Goal: Information Seeking & Learning: Learn about a topic

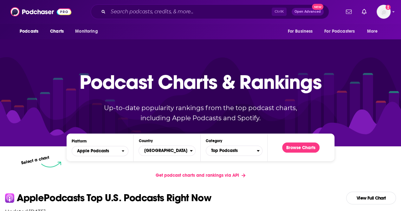
scroll to position [34, 0]
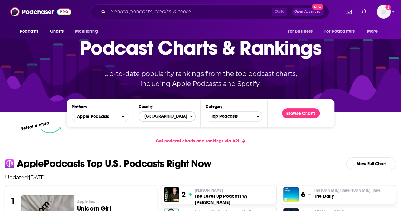
click at [169, 117] on span "[GEOGRAPHIC_DATA]" at bounding box center [164, 116] width 51 height 11
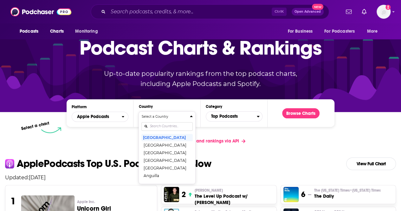
scroll to position [0, 0]
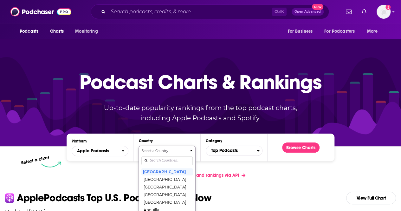
click at [160, 163] on div "Select a Country [GEOGRAPHIC_DATA] [GEOGRAPHIC_DATA] [GEOGRAPHIC_DATA] [GEOGRAP…" at bounding box center [166, 181] width 51 height 67
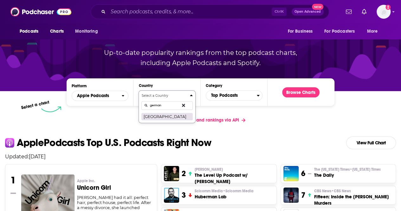
type input "german"
click at [153, 117] on button "[GEOGRAPHIC_DATA]" at bounding box center [166, 116] width 51 height 8
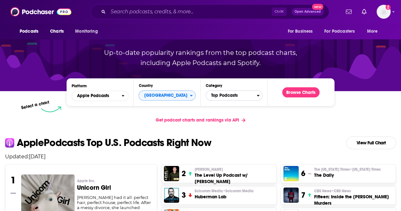
click at [238, 96] on span "Top Podcasts" at bounding box center [231, 95] width 51 height 11
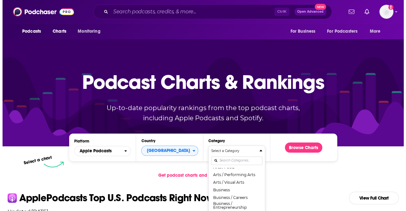
scroll to position [37, 0]
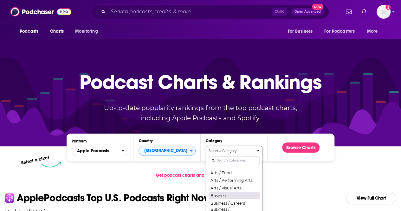
click at [232, 196] on button "Business" at bounding box center [233, 195] width 51 height 8
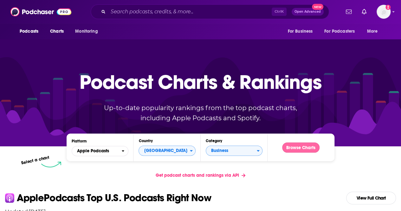
click at [297, 151] on button "Browse Charts" at bounding box center [300, 147] width 37 height 10
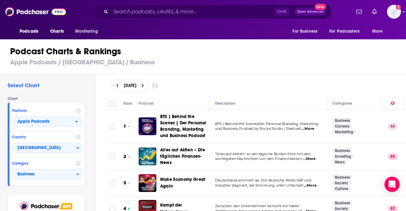
click at [250, 69] on div "Podcast Charts & Rankings Apple Podcasts / [GEOGRAPHIC_DATA] / Business" at bounding box center [205, 56] width 411 height 36
click at [291, 95] on div "[DATE]" at bounding box center [255, 85] width 310 height 23
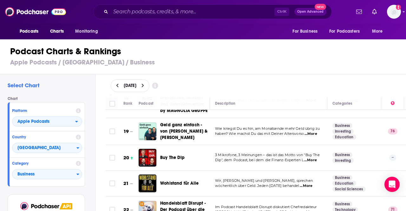
scroll to position [3673, 0]
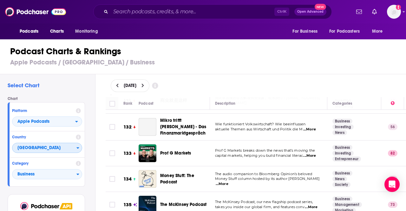
click at [35, 148] on span "[GEOGRAPHIC_DATA]" at bounding box center [44, 148] width 64 height 11
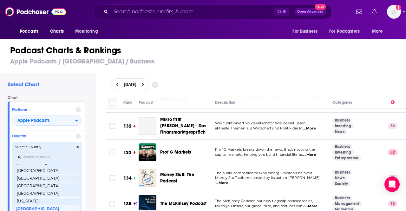
scroll to position [393, 0]
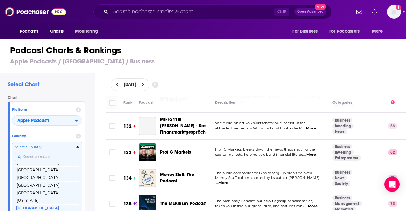
click at [37, 156] on input "Countries" at bounding box center [47, 156] width 64 height 9
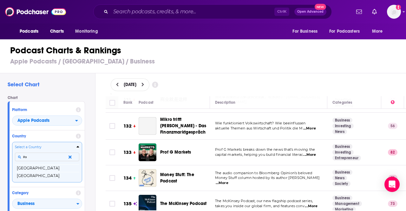
scroll to position [0, 0]
type input "ita"
click at [25, 166] on button "[GEOGRAPHIC_DATA]" at bounding box center [47, 168] width 64 height 8
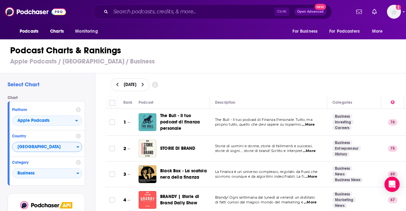
scroll to position [1338, 0]
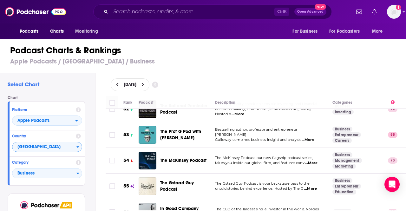
click at [315, 160] on span "...More" at bounding box center [310, 162] width 13 height 5
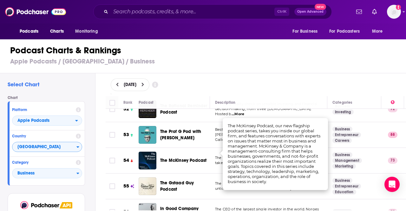
click at [240, 57] on div "Podcast Charts & Rankings Apple Podcasts / [GEOGRAPHIC_DATA] / Business" at bounding box center [205, 55] width 411 height 36
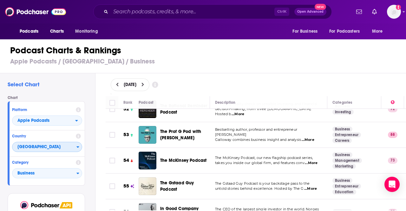
click at [52, 146] on span "[GEOGRAPHIC_DATA]" at bounding box center [44, 147] width 64 height 11
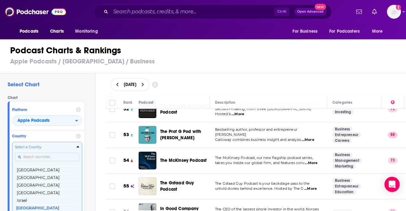
click at [42, 155] on input "Countries" at bounding box center [47, 156] width 64 height 9
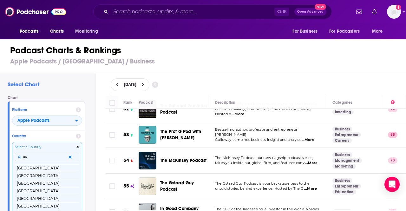
scroll to position [0, 0]
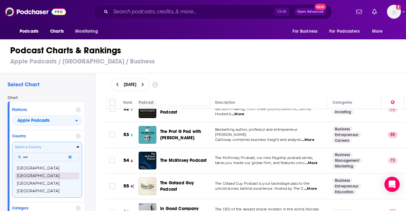
type input "uni"
click at [32, 176] on button "[GEOGRAPHIC_DATA]" at bounding box center [47, 176] width 64 height 8
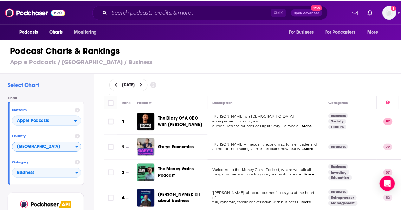
scroll to position [1651, 0]
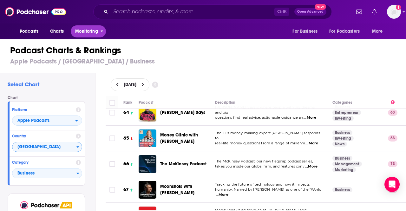
click at [83, 31] on span "Monitoring" at bounding box center [86, 31] width 22 height 9
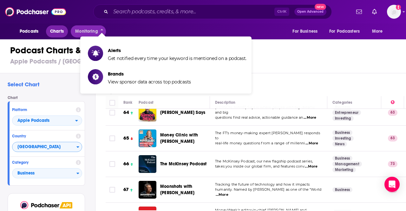
click at [60, 33] on span "Charts" at bounding box center [57, 31] width 14 height 9
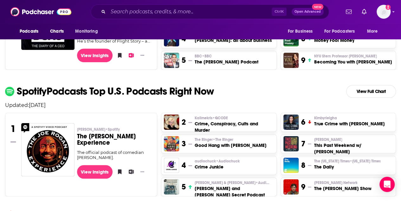
scroll to position [1014, 0]
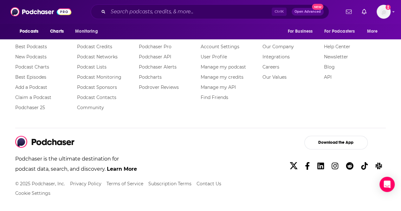
click at [117, 166] on link "Learn More" at bounding box center [122, 169] width 30 height 6
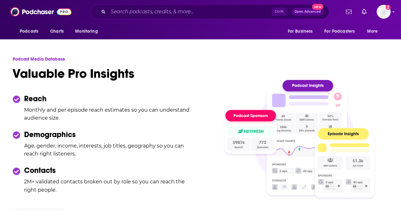
scroll to position [833, 0]
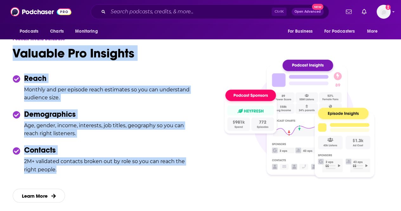
drag, startPoint x: 64, startPoint y: 167, endPoint x: 9, endPoint y: 54, distance: 125.4
click at [9, 54] on div "Podcast Media Database Valuable Pro Insights Reach Monthly and per episode reac…" at bounding box center [200, 120] width 401 height 208
copy div "Valuable Pro Insights Reach Monthly and per episode reach estimates so you can …"
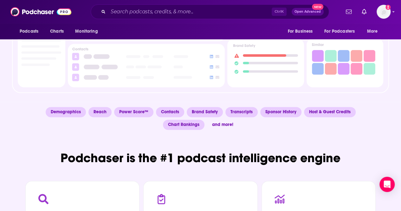
scroll to position [392, 0]
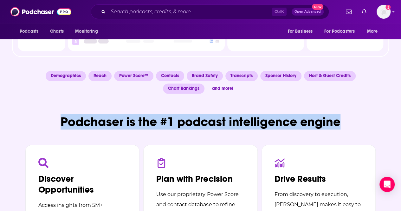
drag, startPoint x: 59, startPoint y: 119, endPoint x: 342, endPoint y: 121, distance: 282.9
click at [342, 121] on h2 "Podchaser is the #1 podcast intelligence engine" at bounding box center [200, 122] width 350 height 16
copy h2 "Podchaser is the #1 podcast intelligence engine"
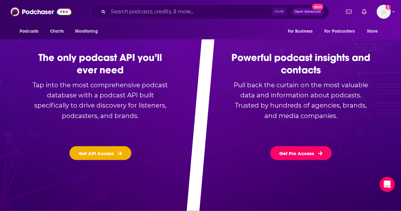
scroll to position [1667, 0]
